Goal: Navigation & Orientation: Find specific page/section

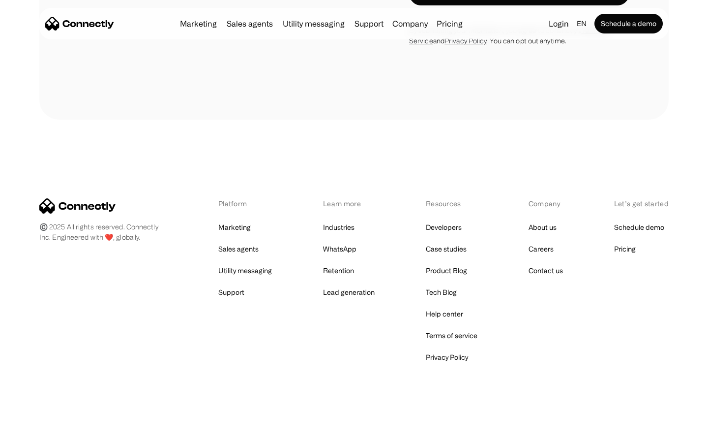
scroll to position [1898, 0]
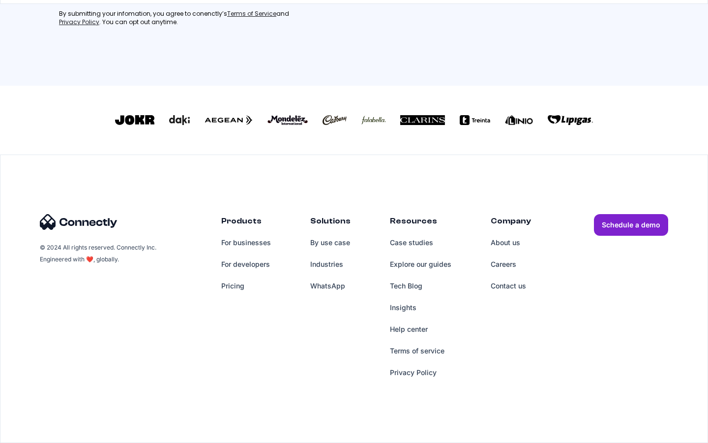
scroll to position [422, 0]
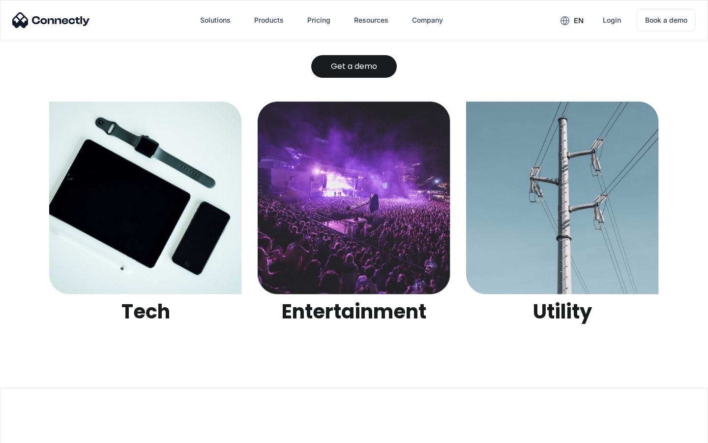
scroll to position [3102, 0]
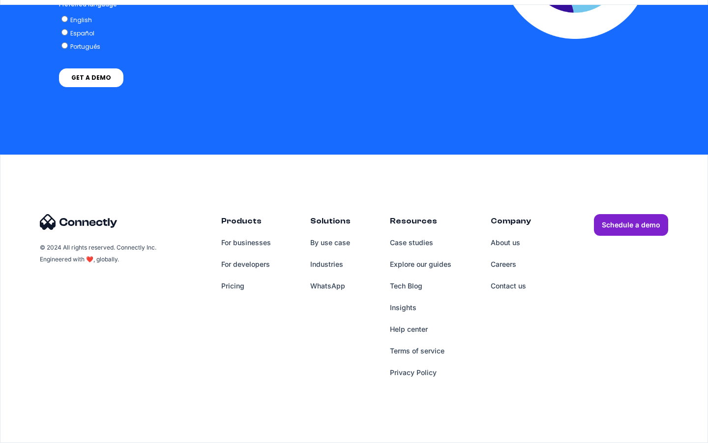
scroll to position [737, 0]
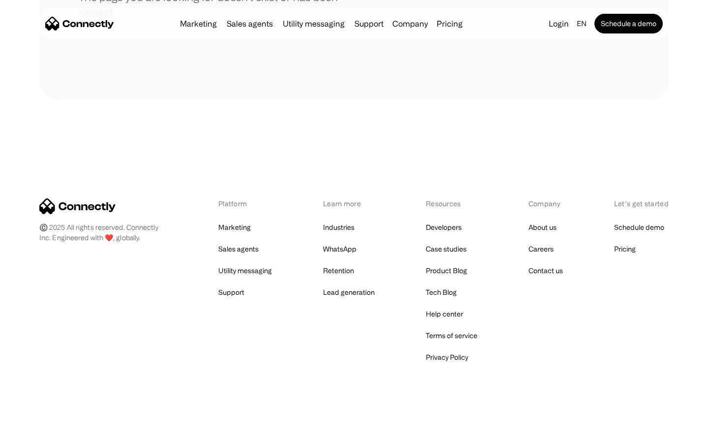
scroll to position [179, 0]
